Goal: Information Seeking & Learning: Check status

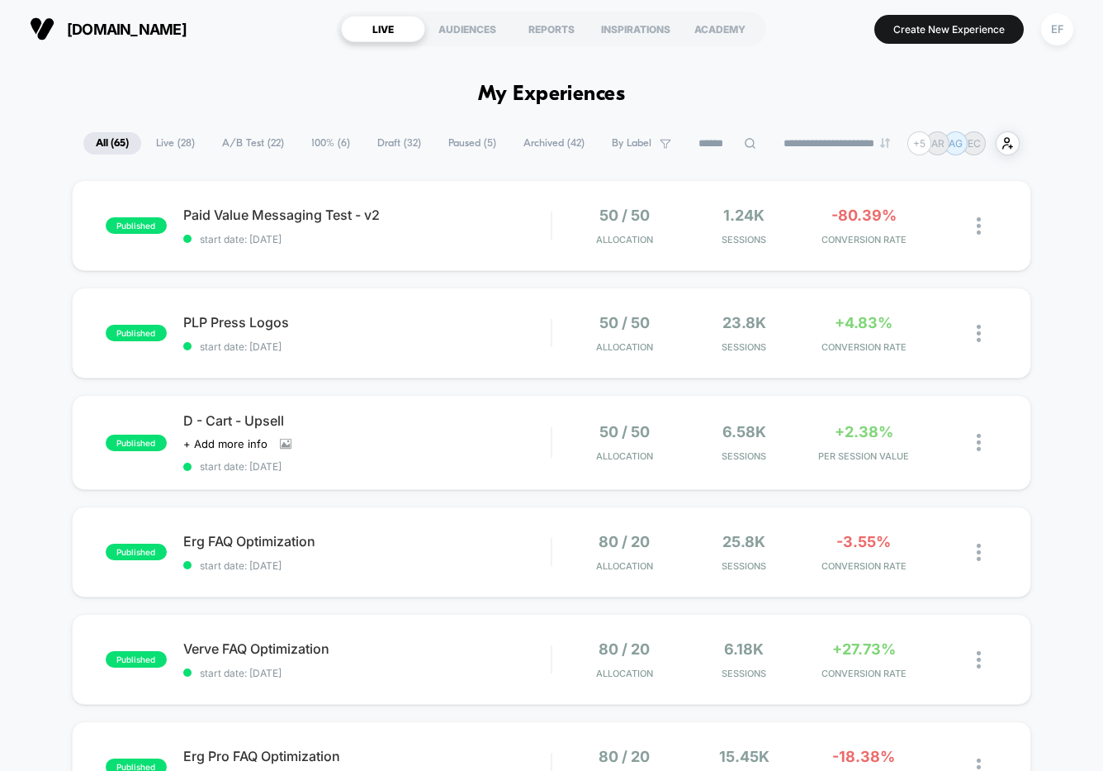
click at [319, 141] on span "100% ( 6 )" at bounding box center [331, 143] width 64 height 22
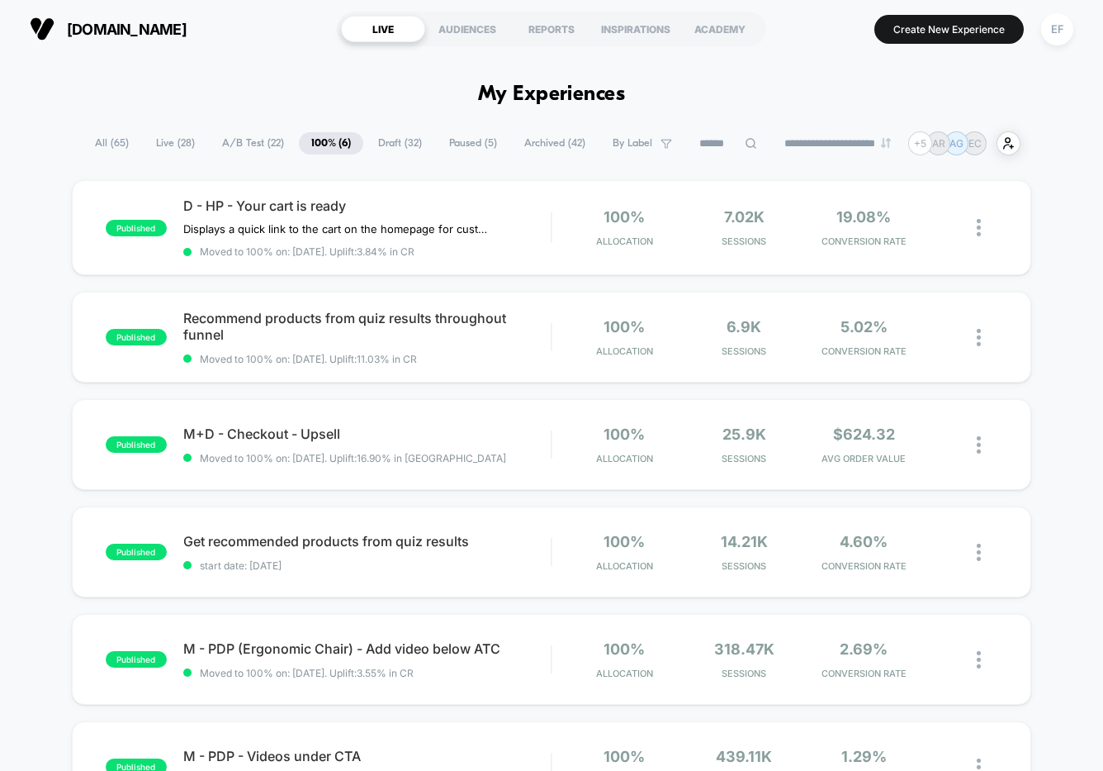
click at [233, 140] on span "A/B Test ( 22 )" at bounding box center [253, 143] width 87 height 22
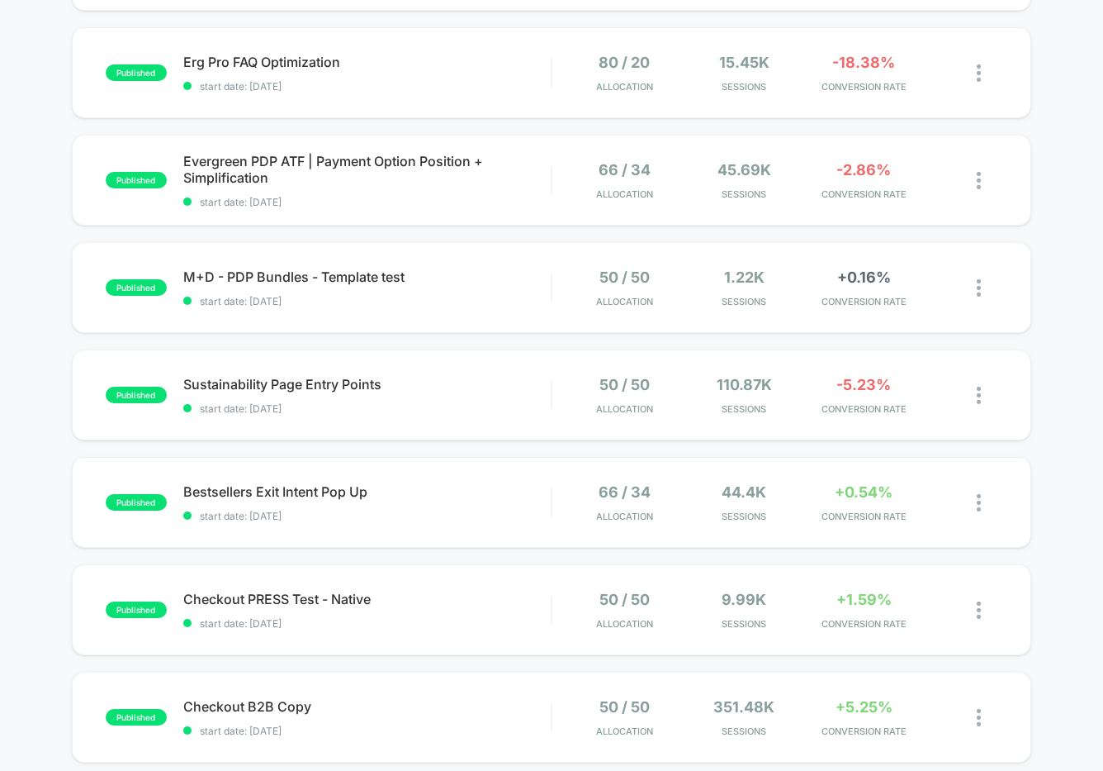
scroll to position [747, 0]
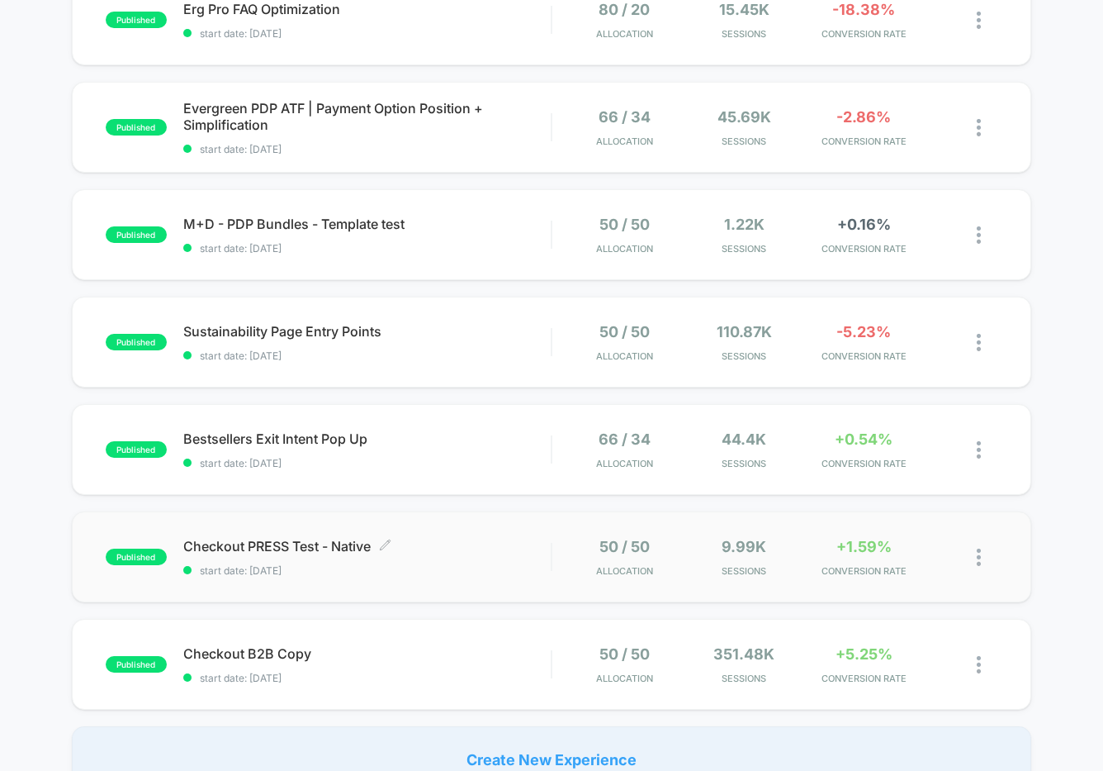
click at [462, 568] on span "start date: [DATE]" at bounding box center [367, 570] width 368 height 12
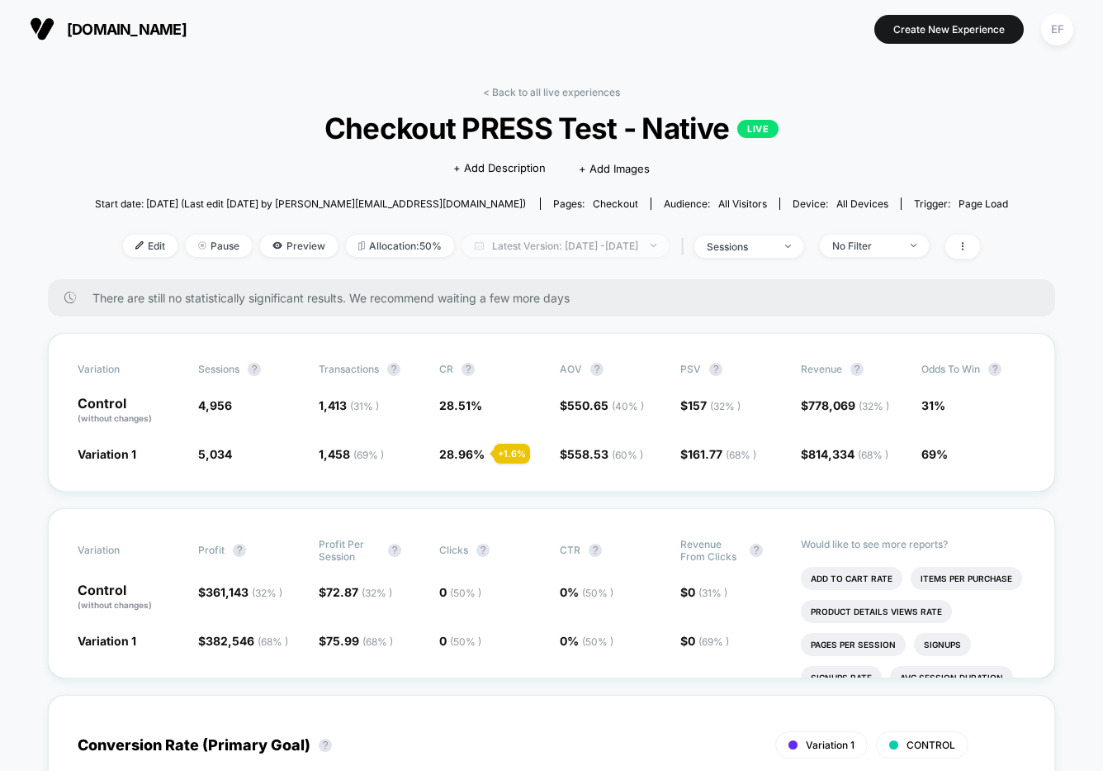
click at [576, 250] on span "Latest Version: [DATE] - [DATE]" at bounding box center [566, 246] width 206 height 22
select select "*"
select select "****"
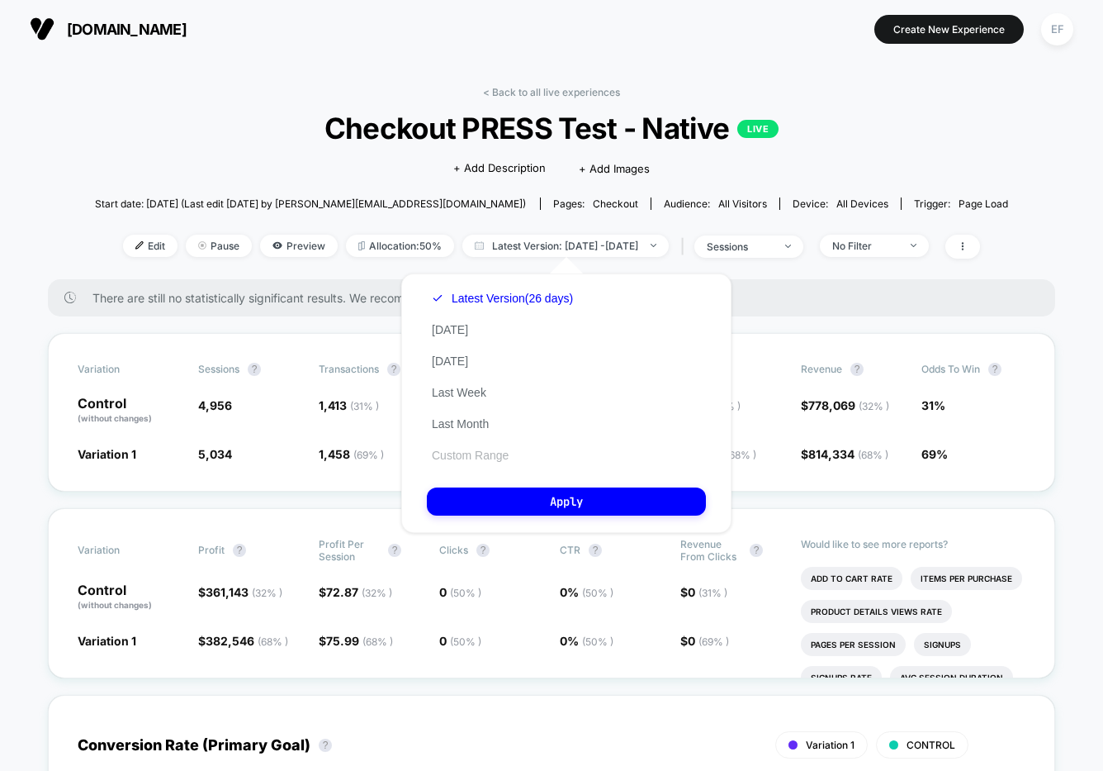
click at [491, 457] on button "Custom Range" at bounding box center [470, 455] width 87 height 15
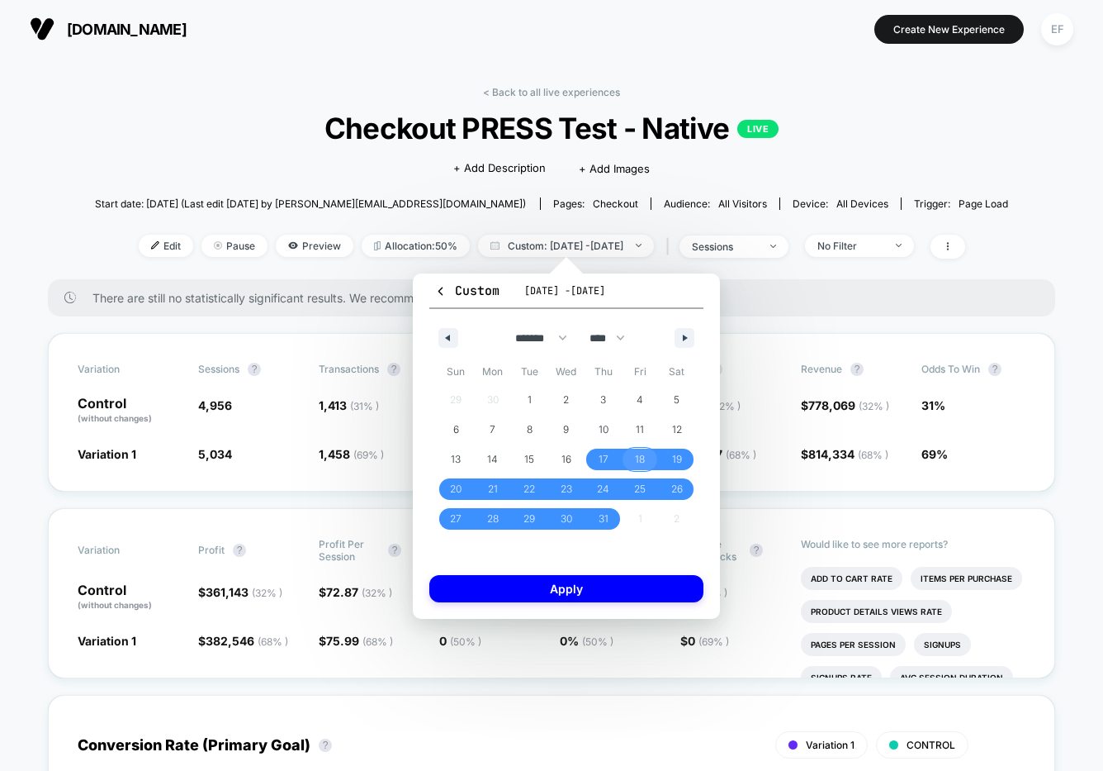
click at [639, 454] on span "18" at bounding box center [640, 459] width 10 height 30
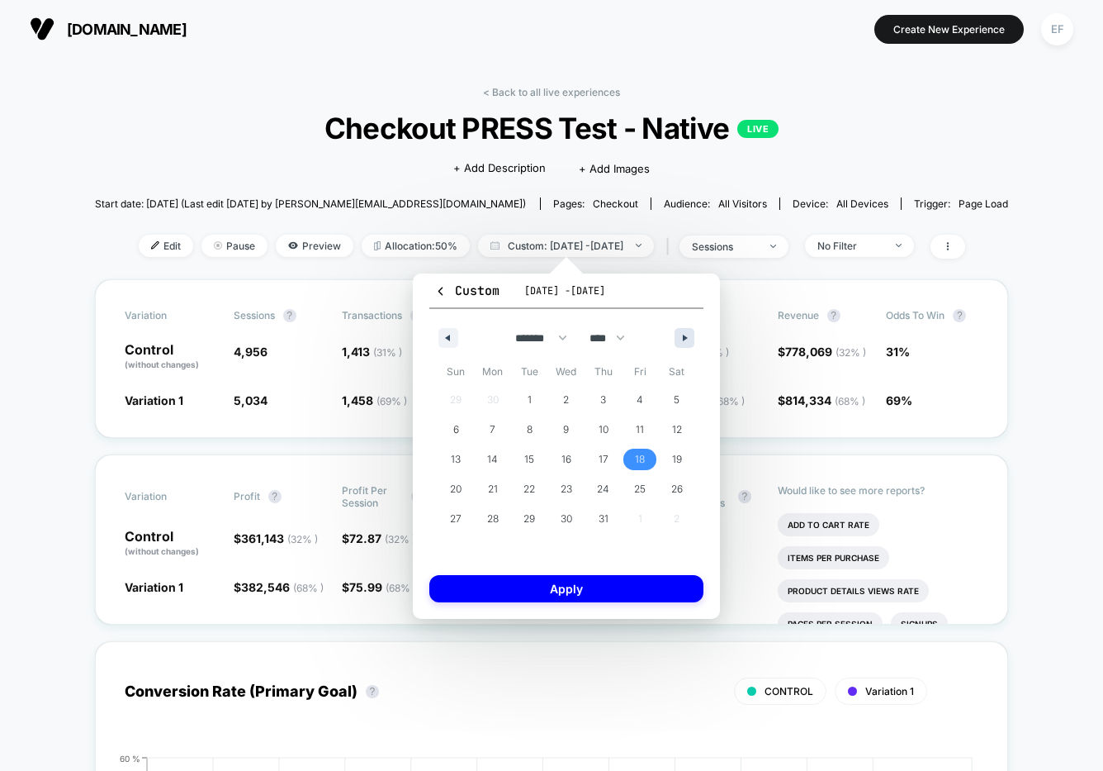
click at [686, 333] on button "button" at bounding box center [685, 338] width 20 height 20
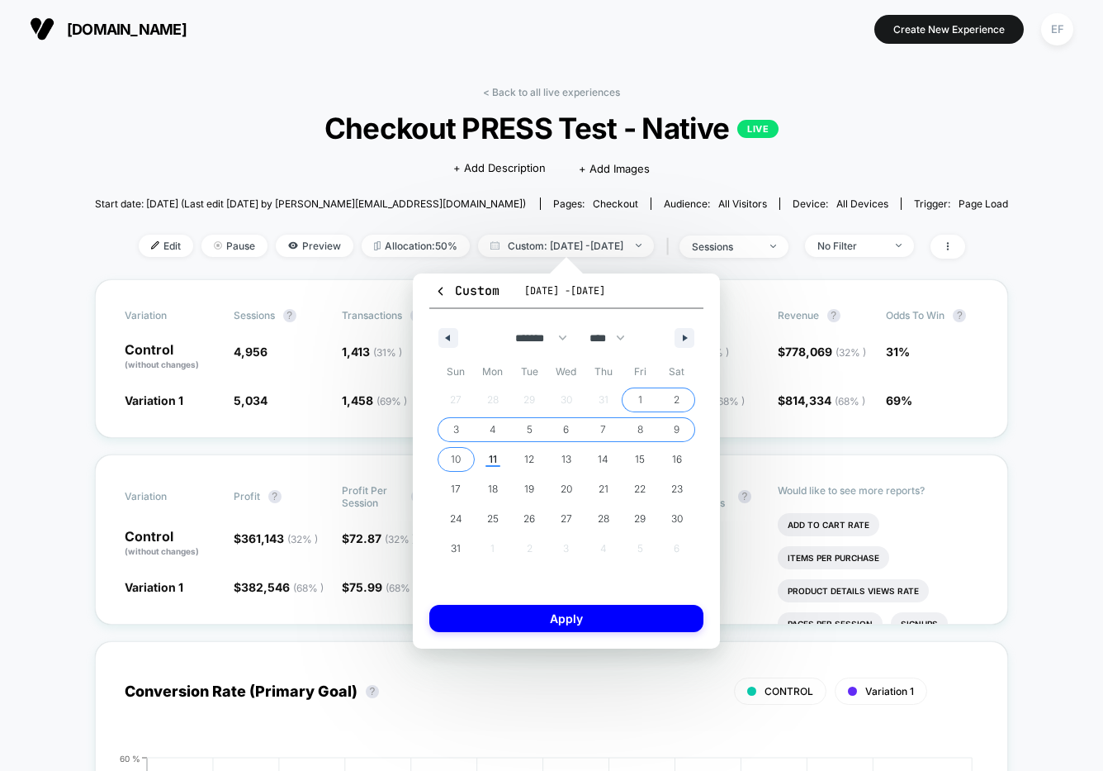
click at [456, 458] on span "10" at bounding box center [456, 459] width 10 height 30
select select "*"
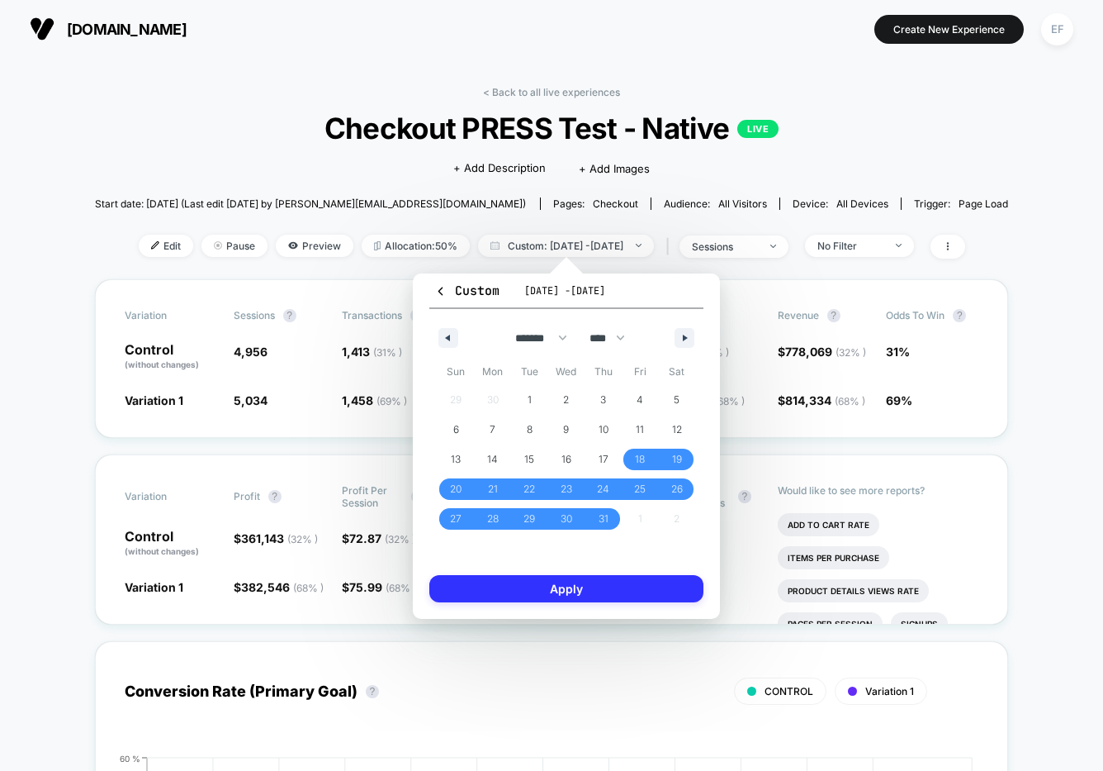
click at [534, 585] on button "Apply" at bounding box center [566, 588] width 274 height 27
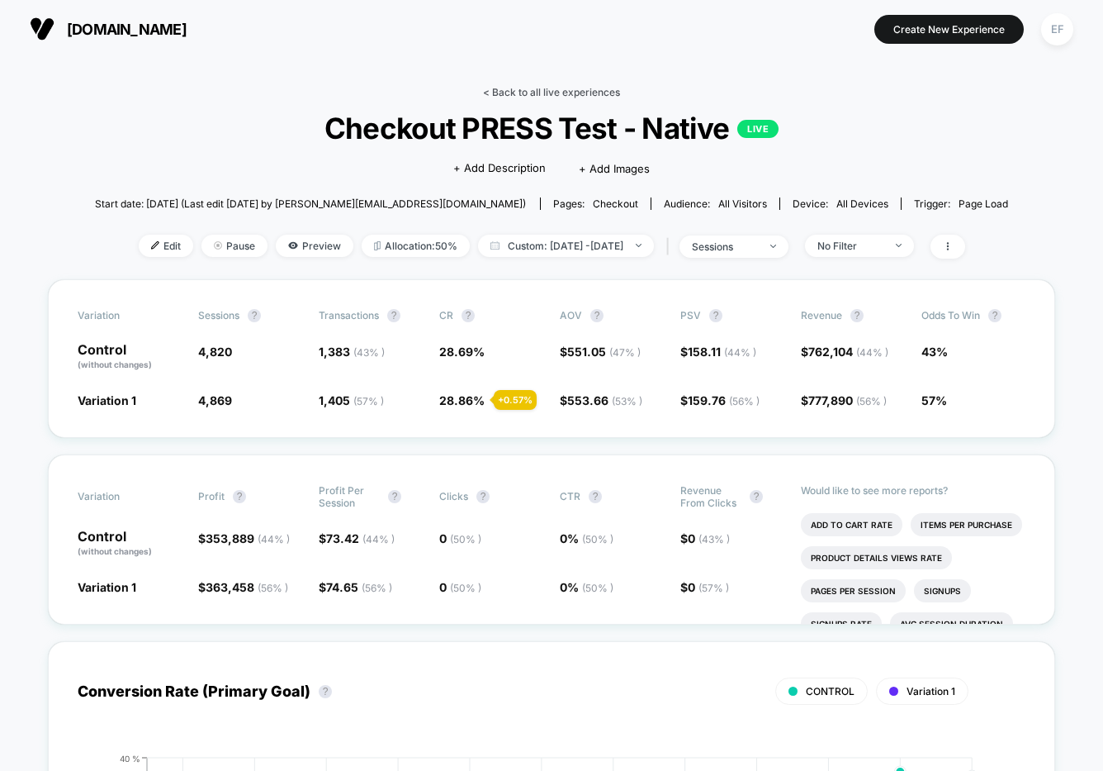
click at [586, 90] on link "< Back to all live experiences" at bounding box center [551, 92] width 137 height 12
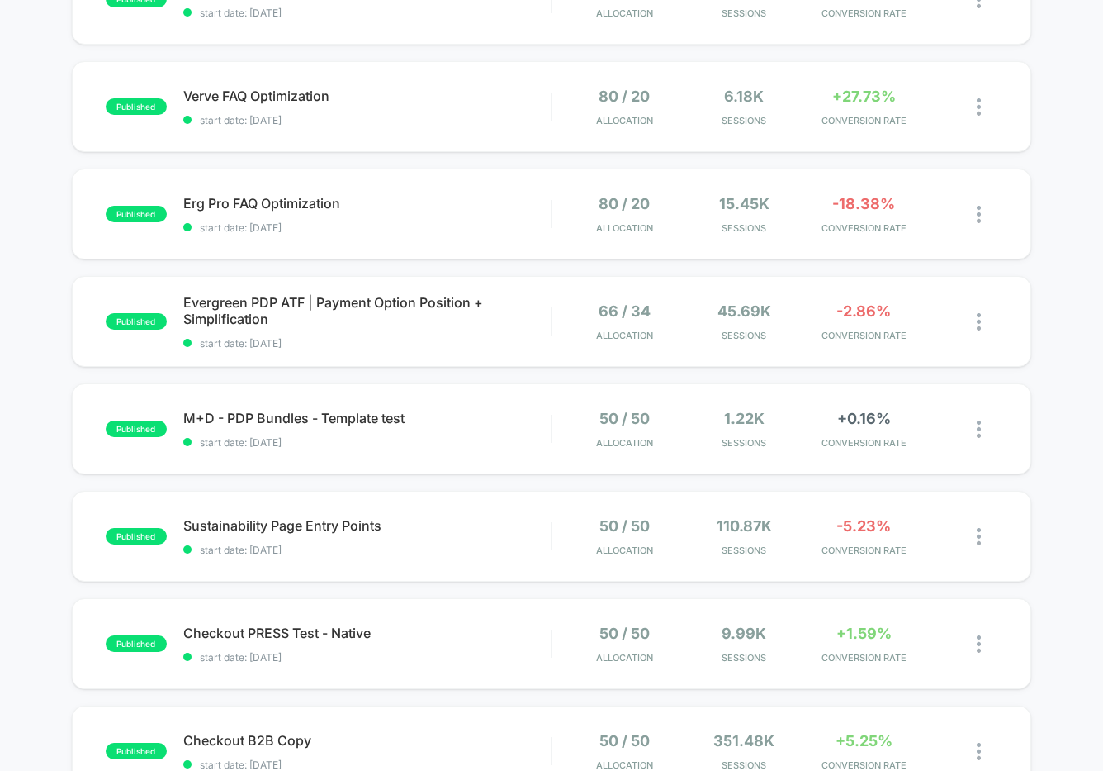
scroll to position [1091, 0]
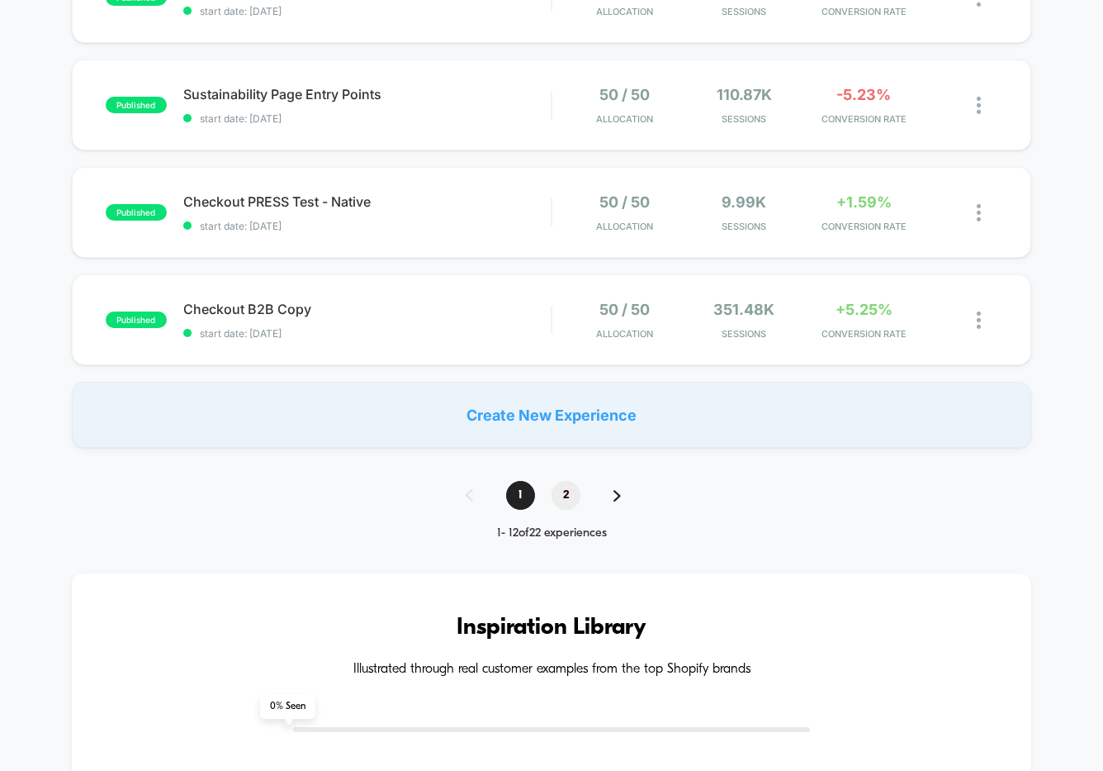
click at [566, 496] on span "2" at bounding box center [566, 495] width 29 height 29
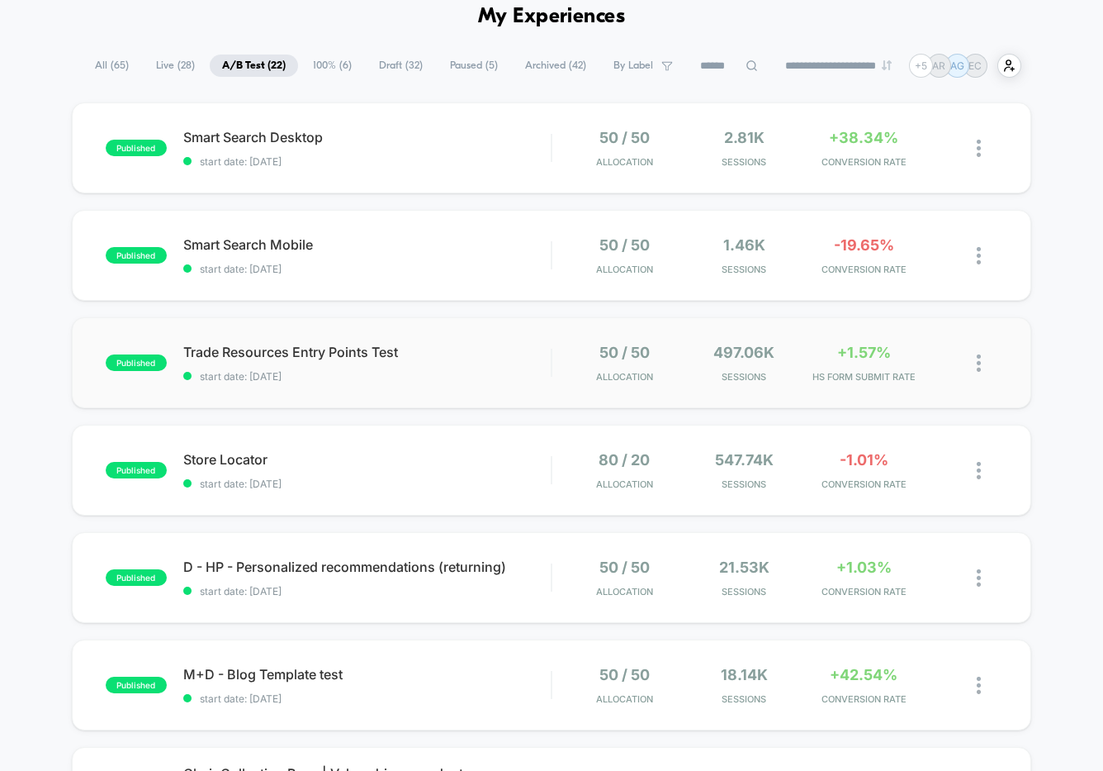
scroll to position [88, 0]
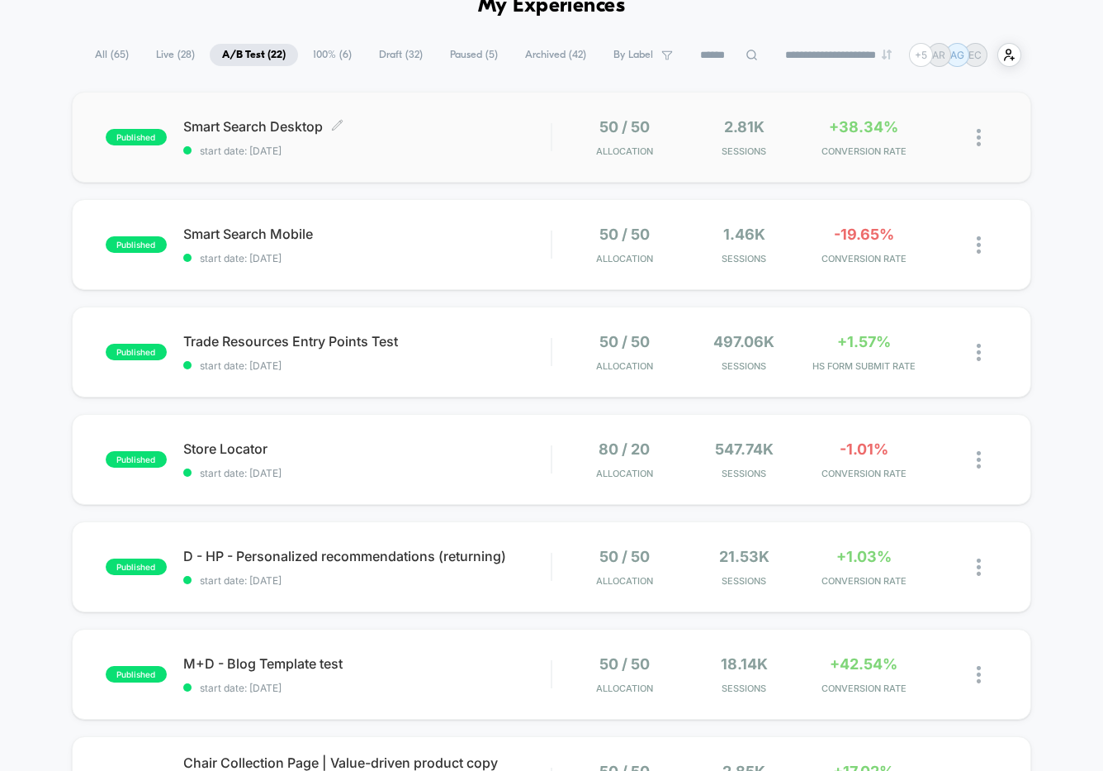
click at [518, 135] on div "Smart Search Desktop Click to edit experience details Click to edit experience …" at bounding box center [367, 137] width 368 height 39
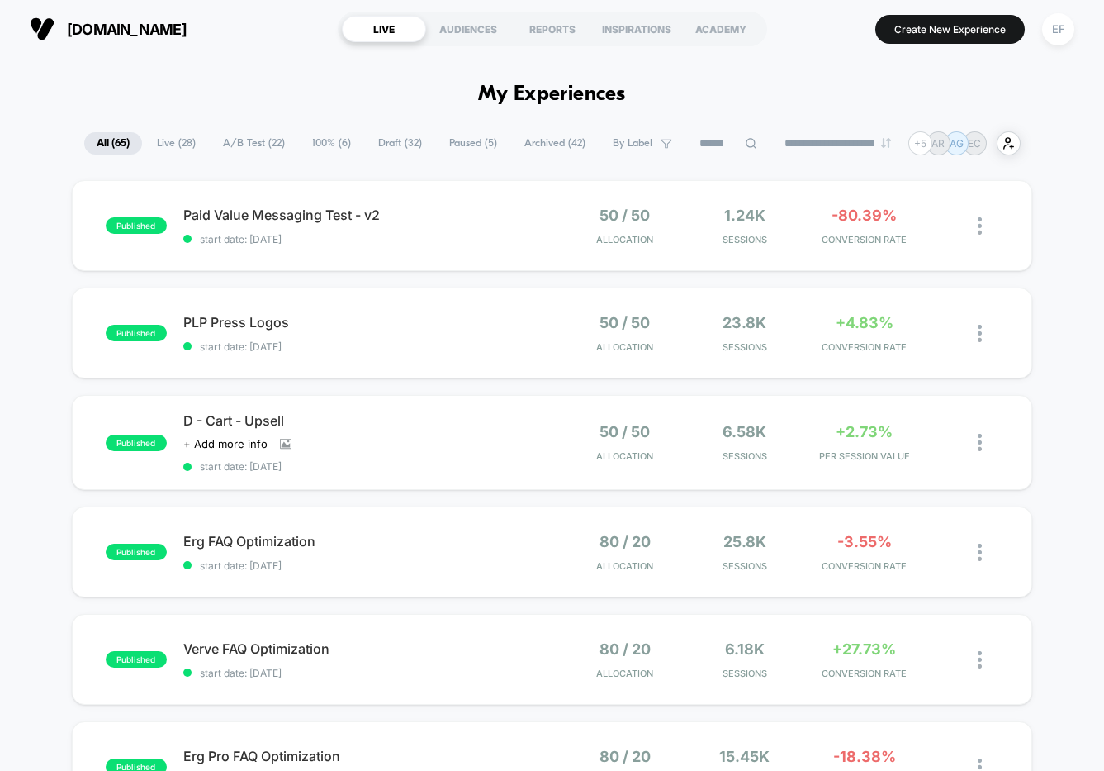
click at [236, 143] on span "A/B Test ( 22 )" at bounding box center [254, 143] width 87 height 22
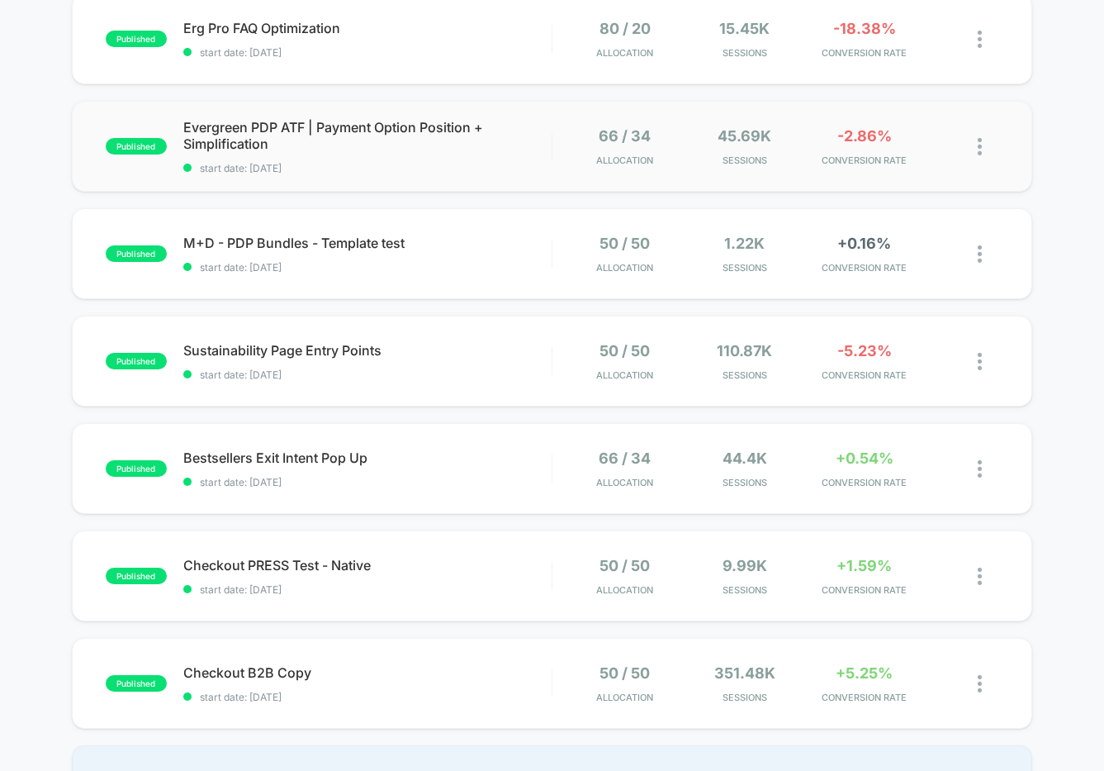
scroll to position [770, 0]
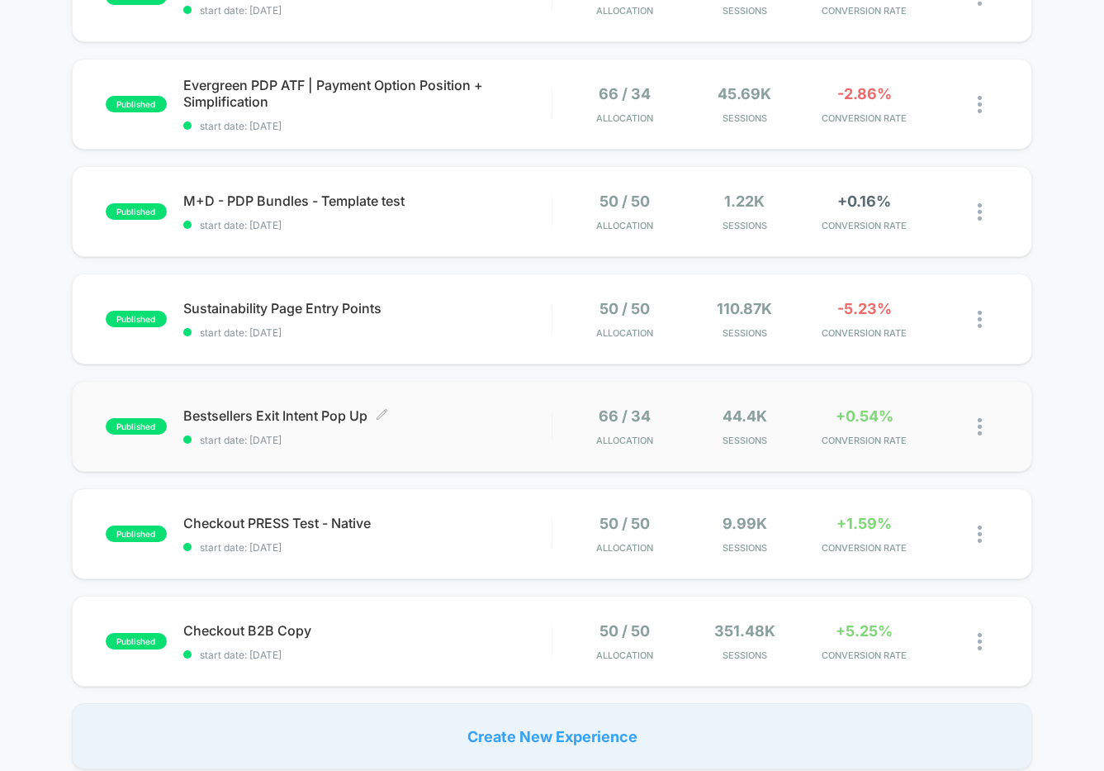
click at [491, 439] on span "start date: 7/18/2025" at bounding box center [367, 440] width 368 height 12
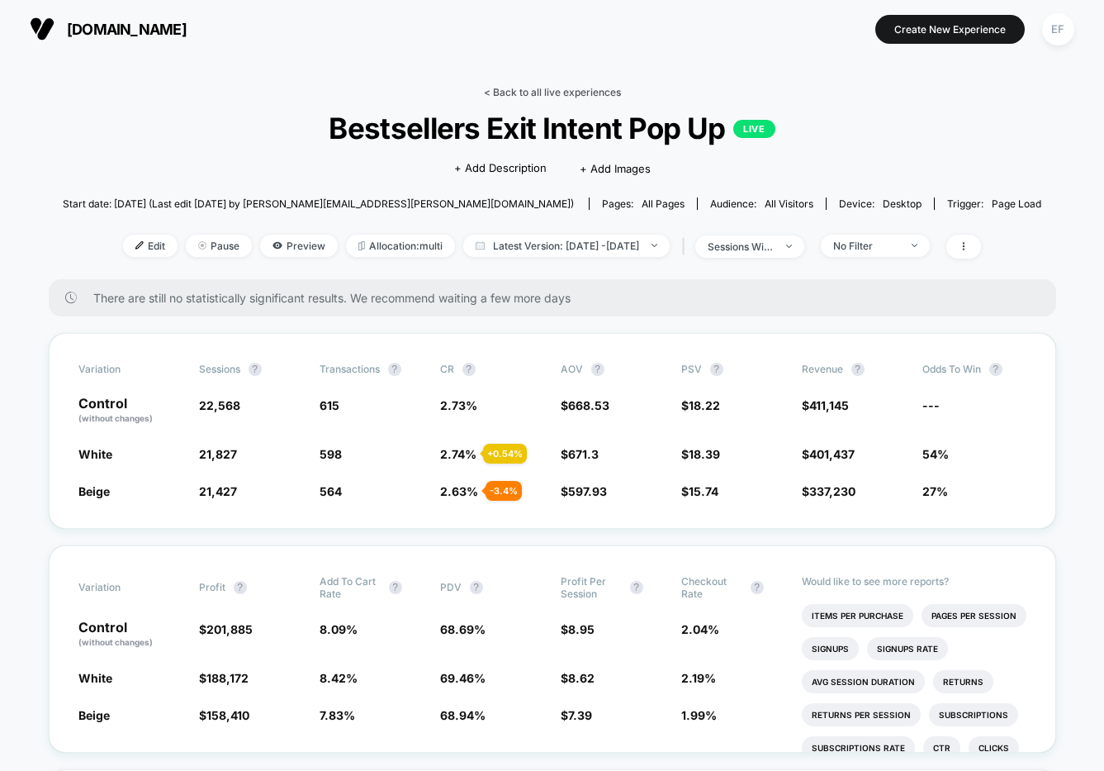
click at [547, 88] on link "< Back to all live experiences" at bounding box center [552, 92] width 137 height 12
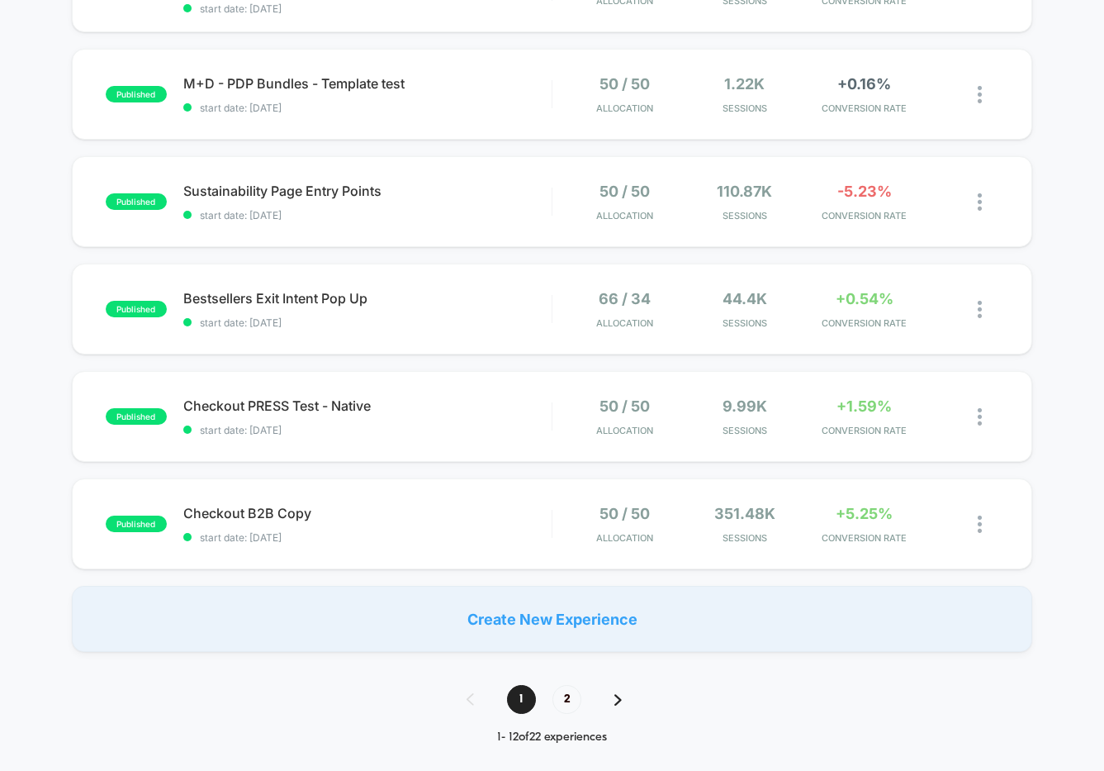
scroll to position [890, 0]
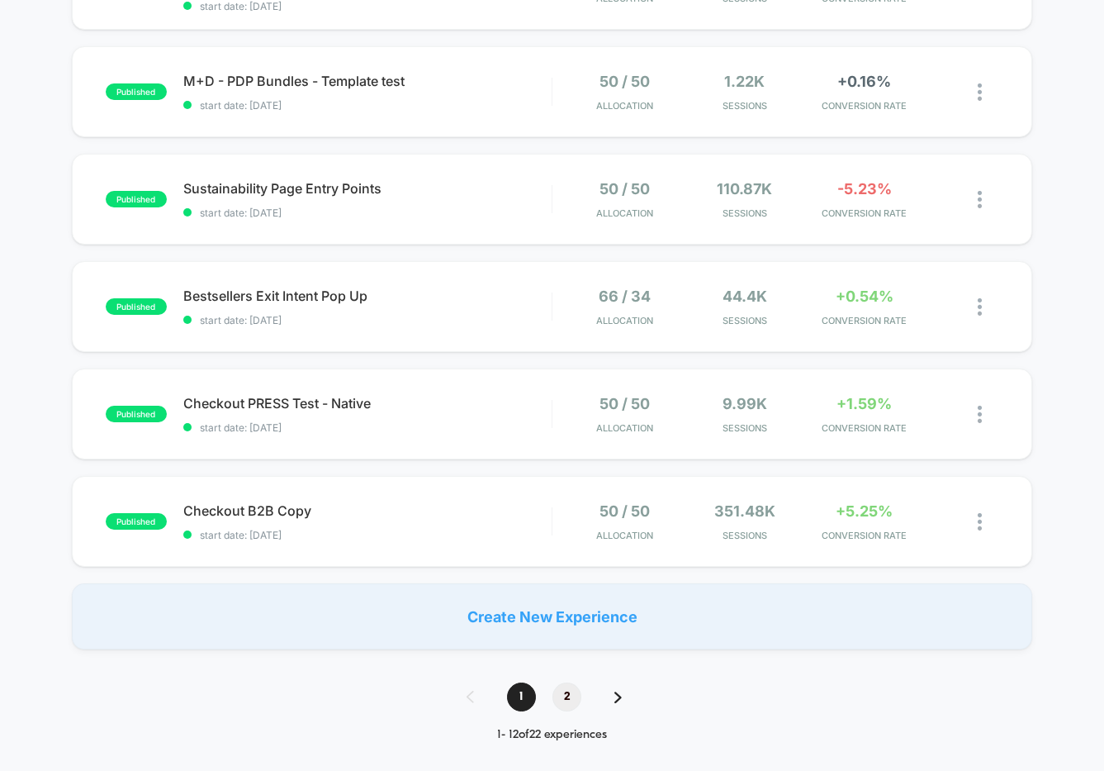
click at [569, 694] on span "2" at bounding box center [567, 696] width 29 height 29
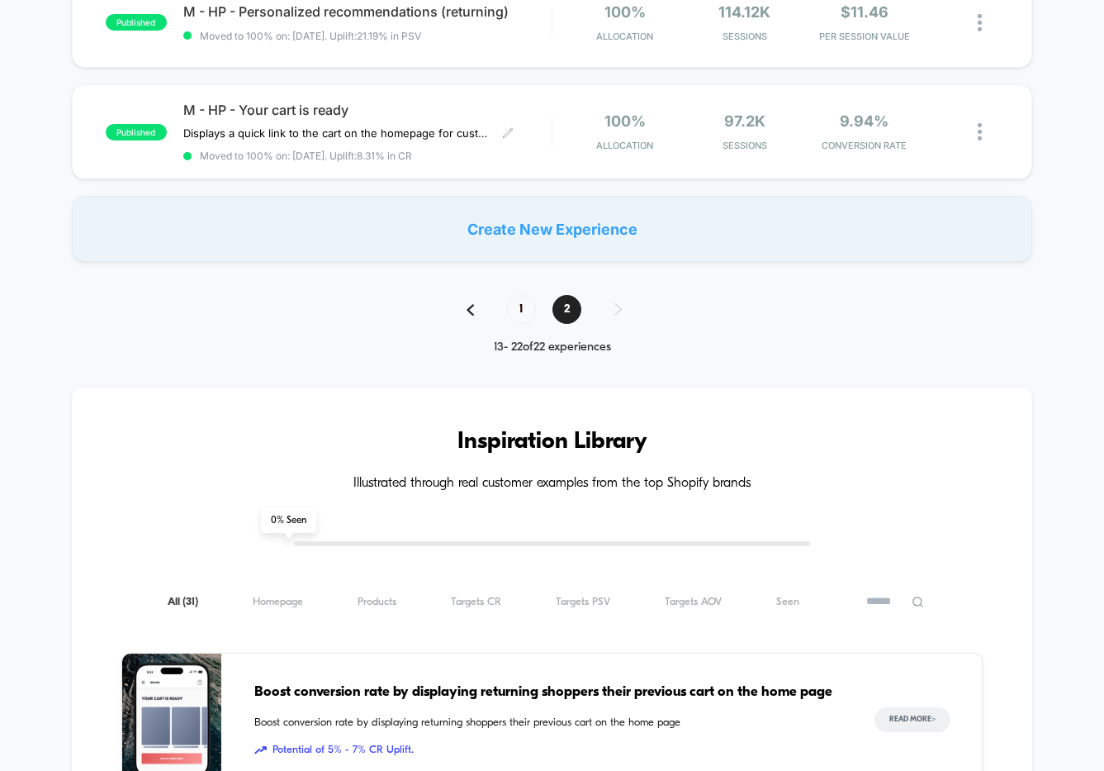
scroll to position [1065, 0]
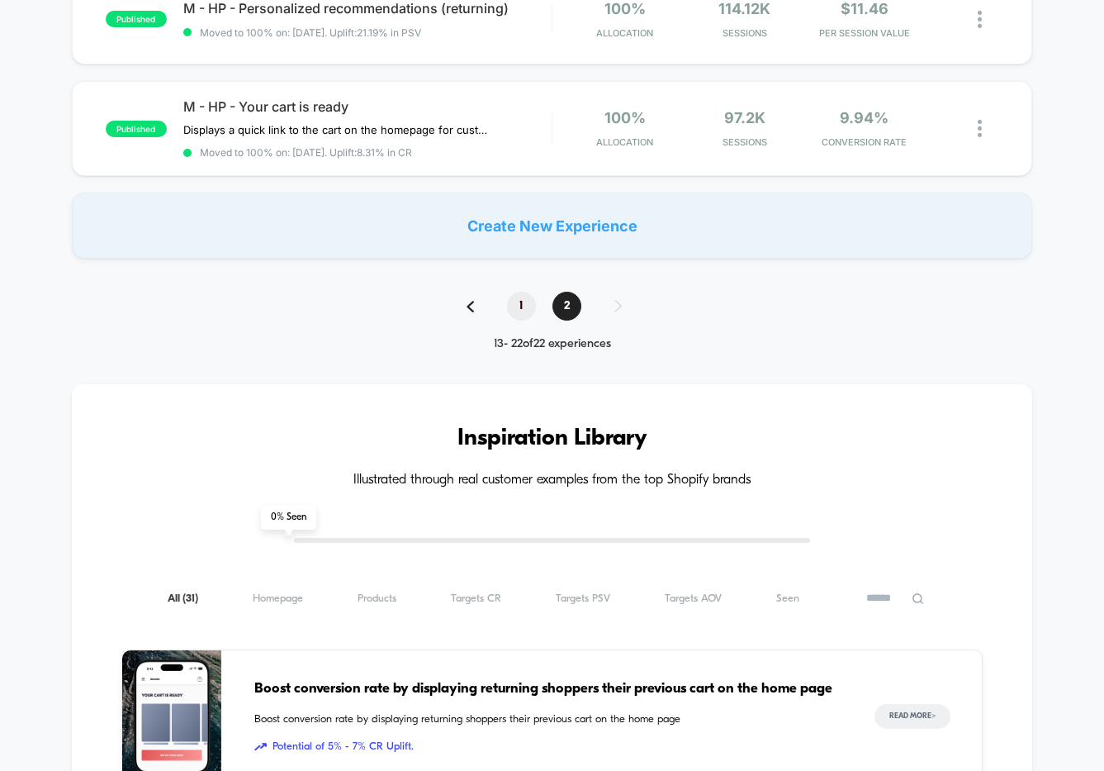
click at [523, 297] on span "1" at bounding box center [521, 306] width 29 height 29
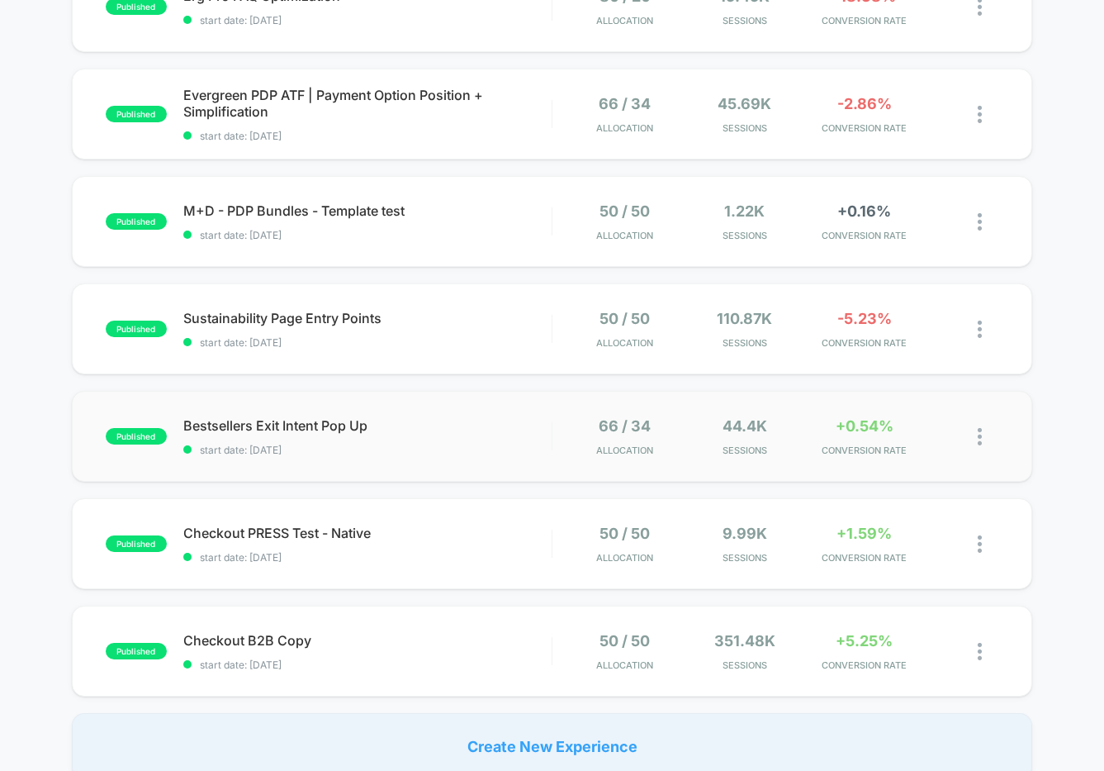
scroll to position [779, 0]
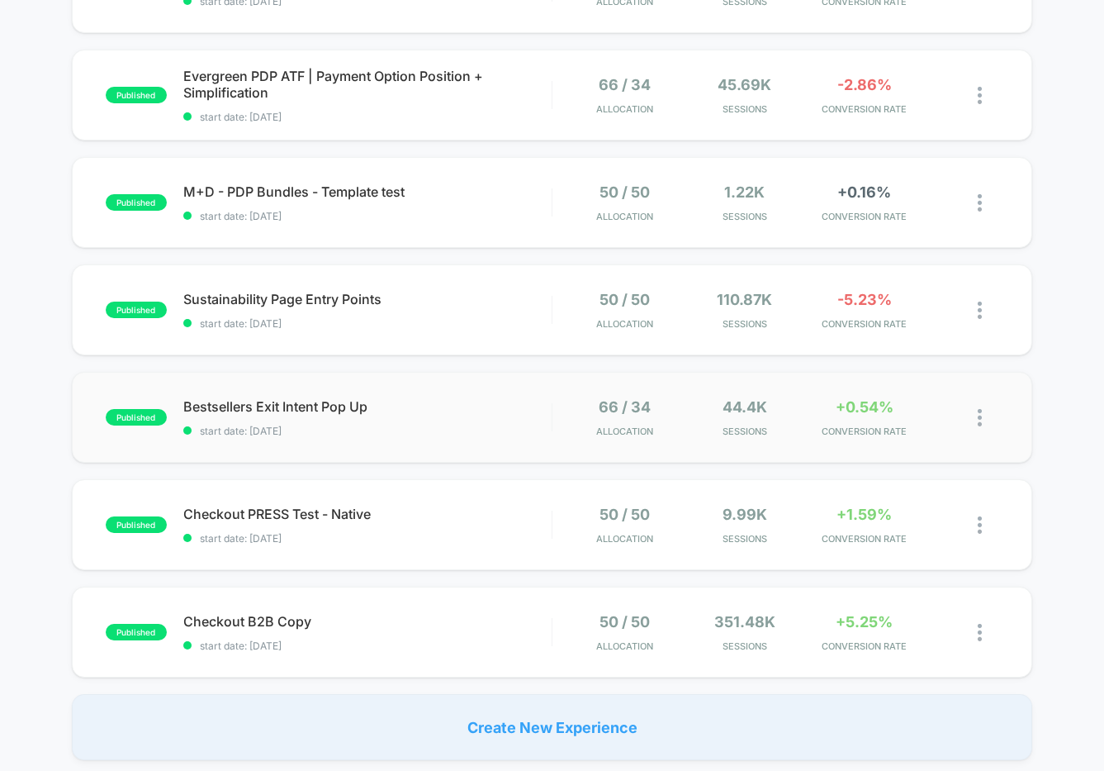
click at [490, 406] on span "Bestsellers Exit Intent Pop Up" at bounding box center [367, 406] width 368 height 17
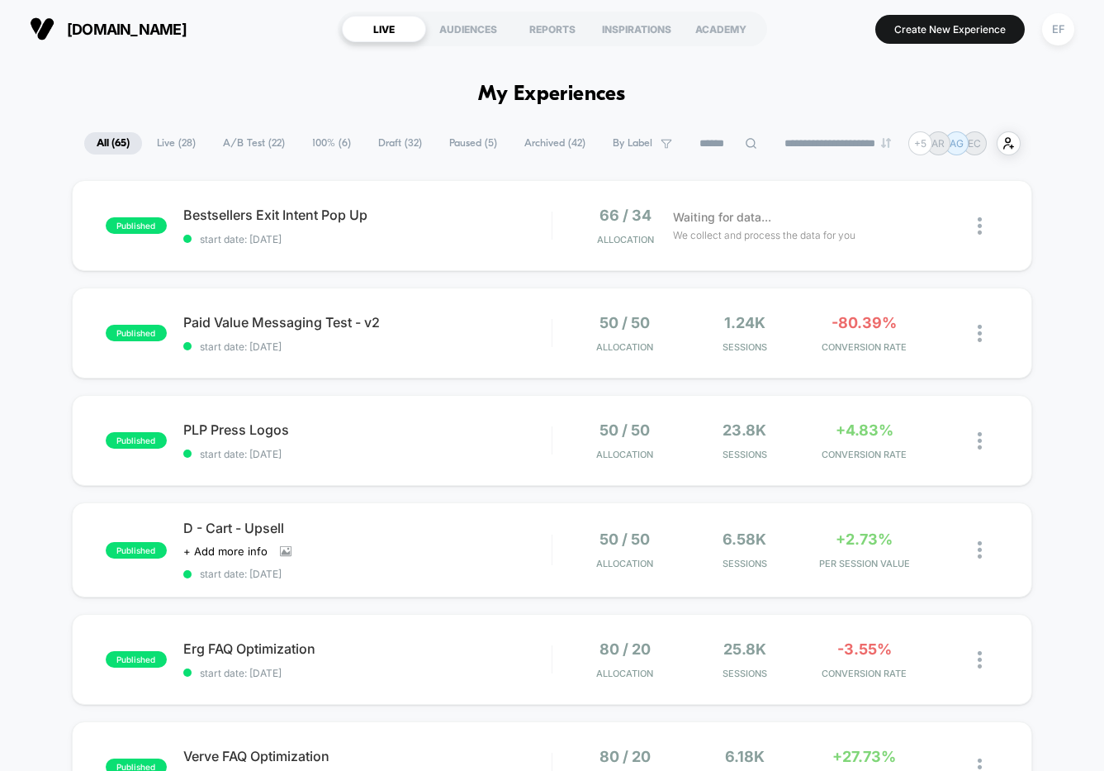
click at [249, 145] on span "A/B Test ( 22 )" at bounding box center [254, 143] width 87 height 22
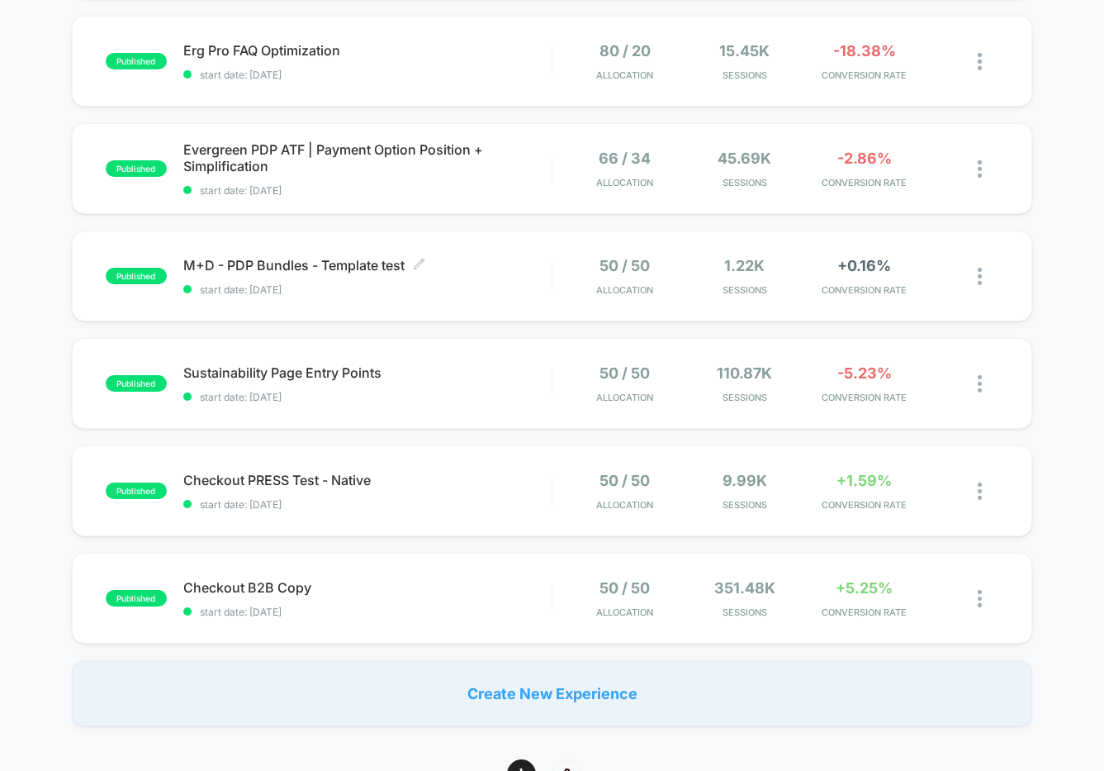
scroll to position [905, 0]
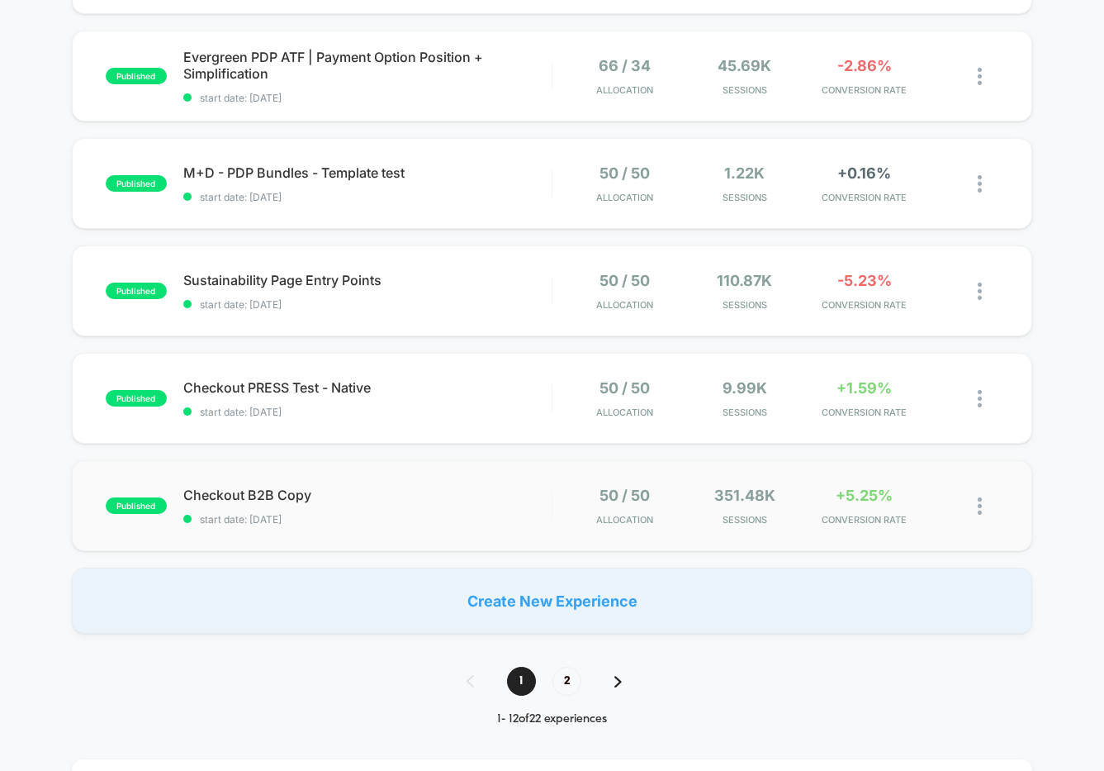
click at [509, 532] on div "published Checkout B2B Copy start date: 6/30/2025 50 / 50 Allocation 351.48k Se…" at bounding box center [552, 505] width 961 height 91
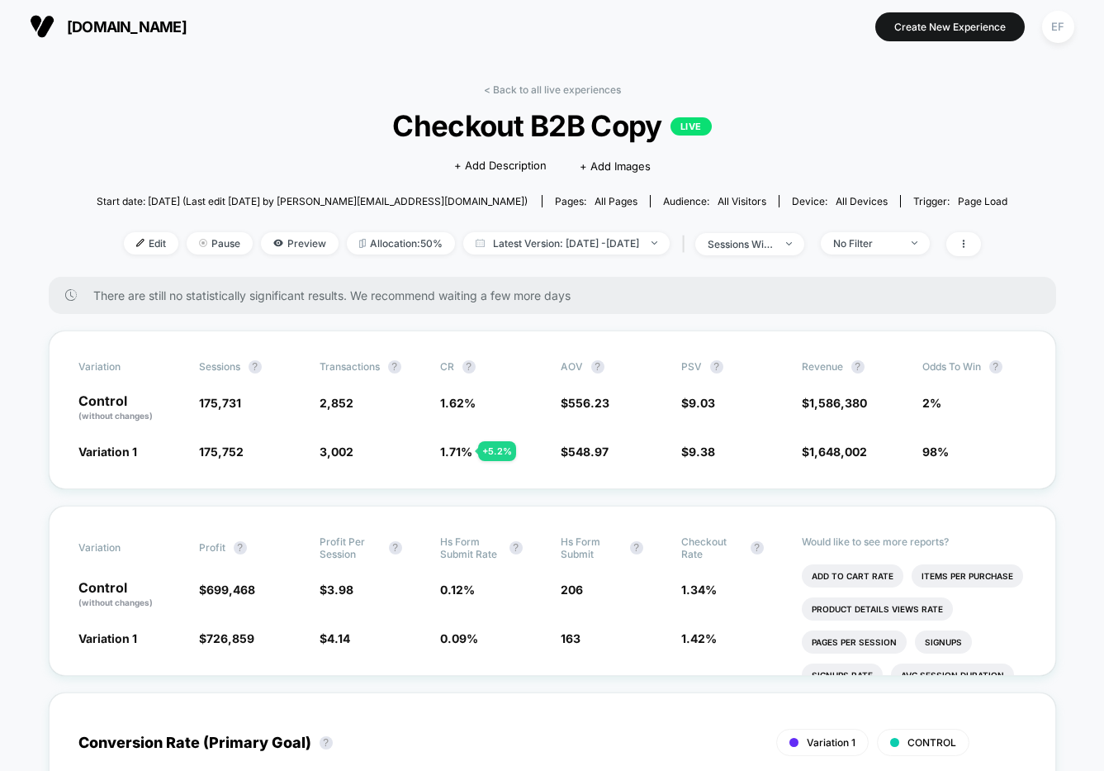
scroll to position [2, 0]
click at [527, 88] on link "< Back to all live experiences" at bounding box center [552, 90] width 137 height 12
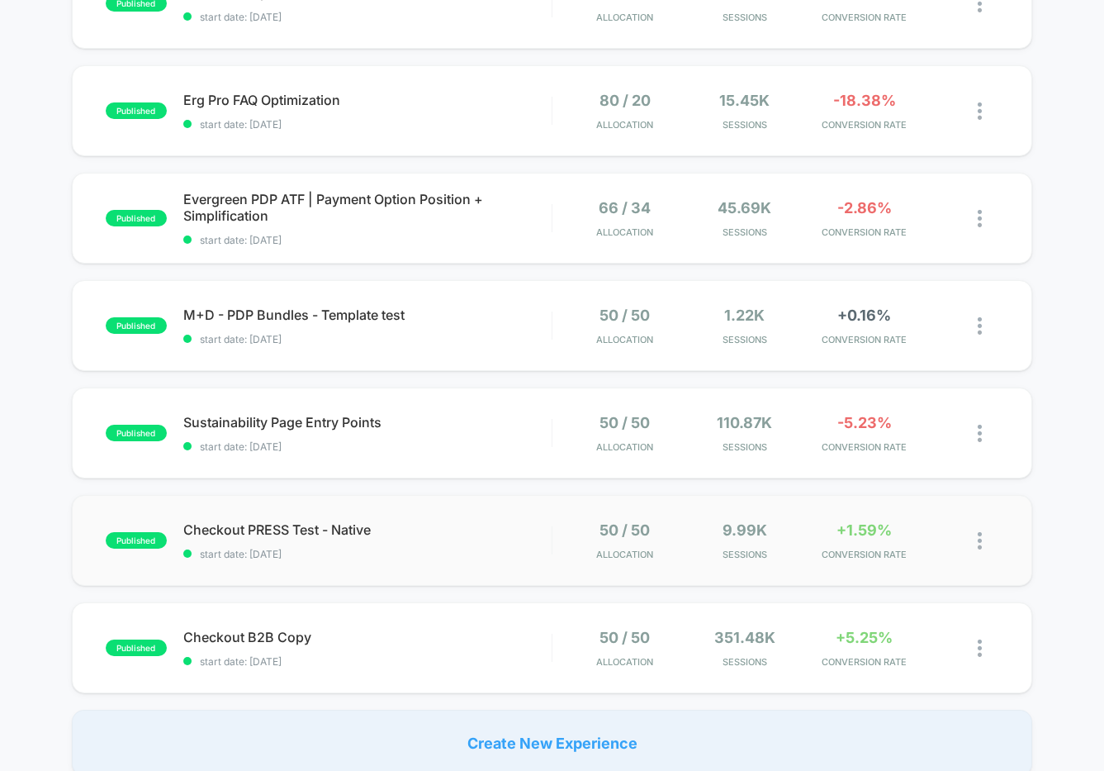
scroll to position [897, 0]
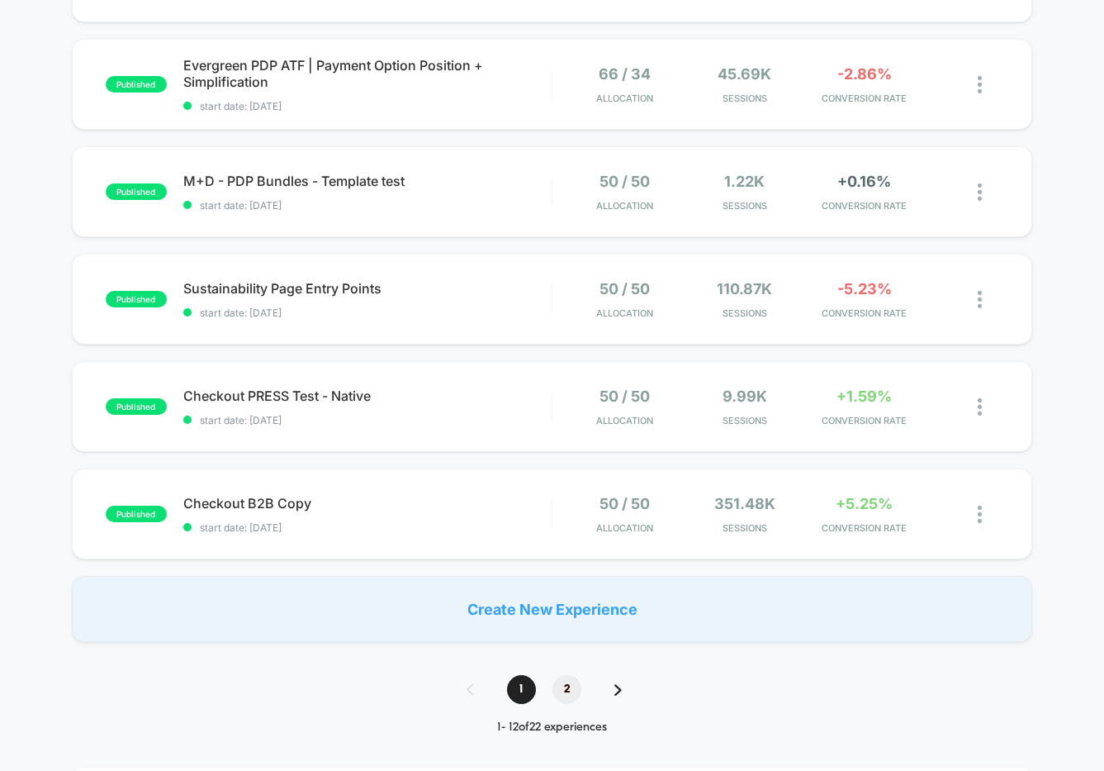
click at [569, 682] on span "2" at bounding box center [567, 689] width 29 height 29
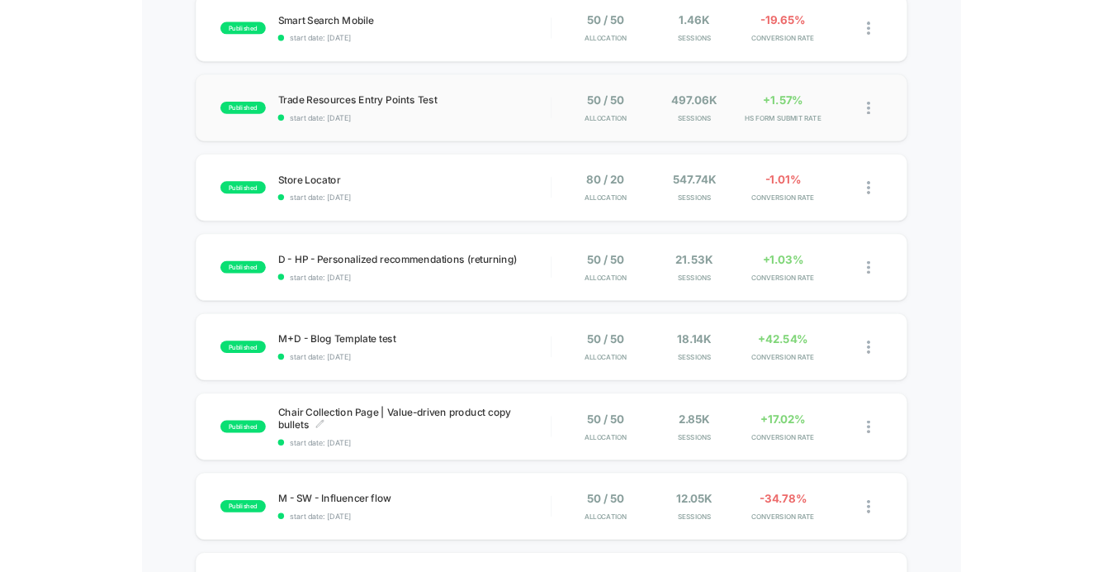
scroll to position [390, 0]
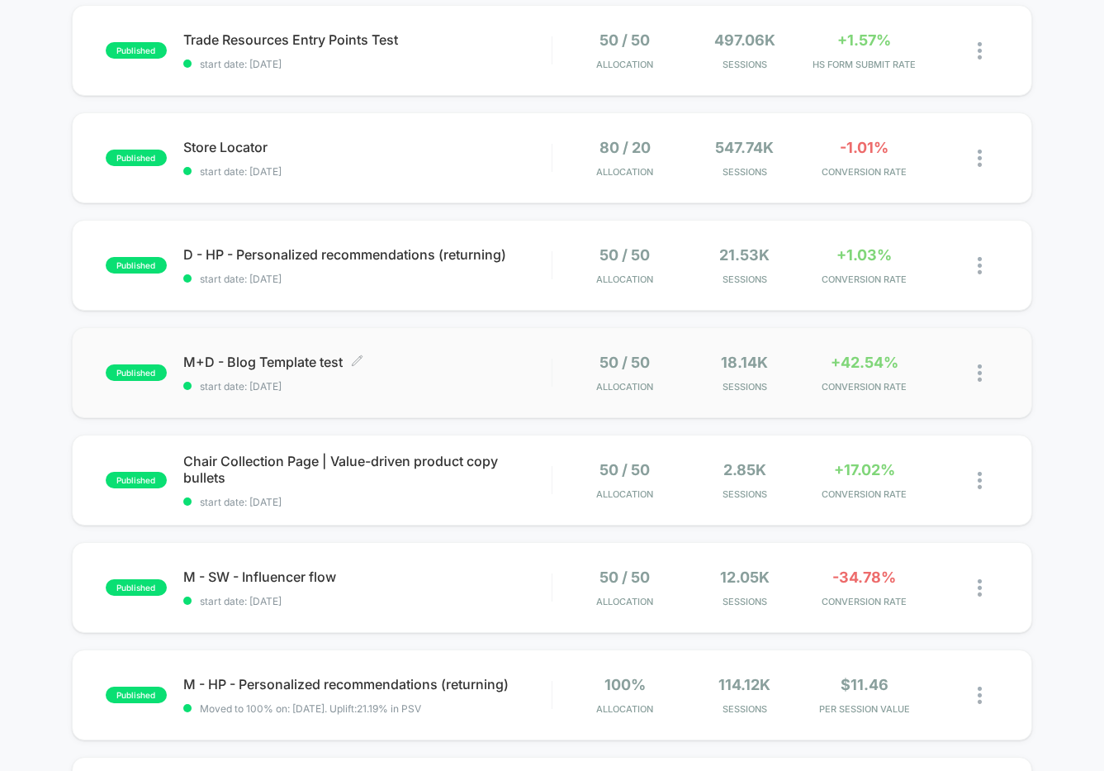
click at [424, 371] on div "M+D - Blog Template test Click to edit experience details Click to edit experie…" at bounding box center [367, 372] width 368 height 39
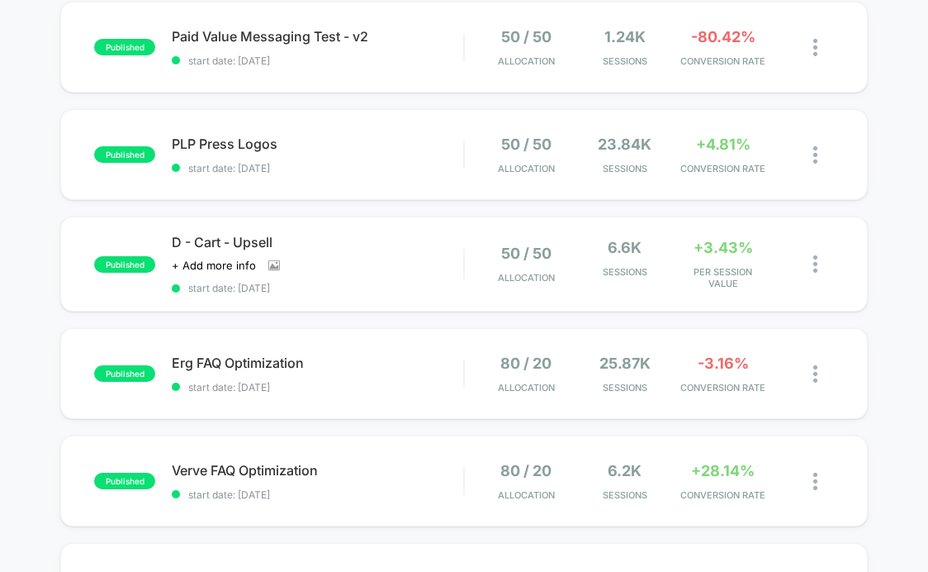
scroll to position [297, 0]
